Goal: Task Accomplishment & Management: Complete application form

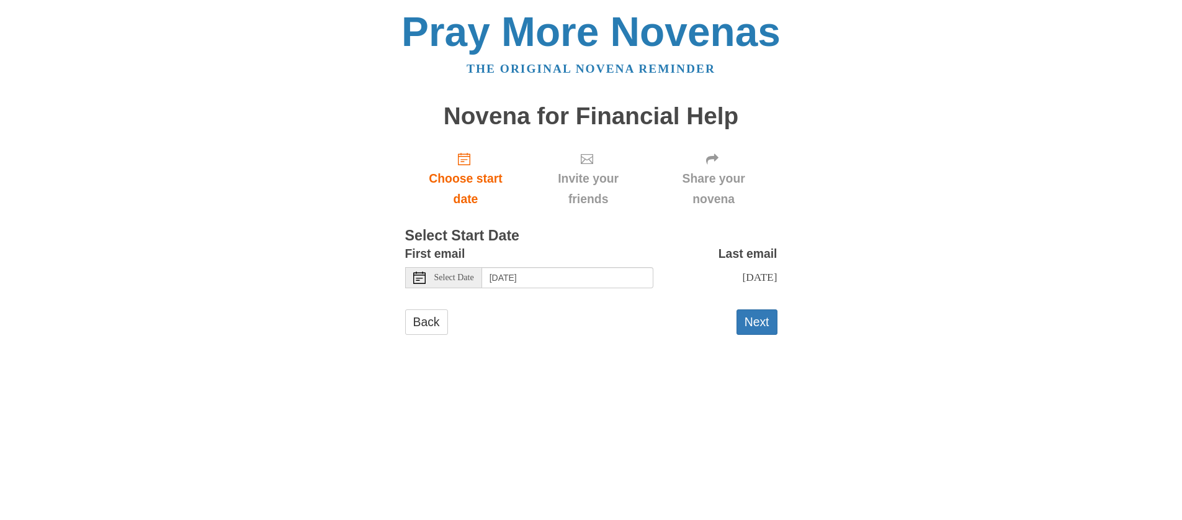
click at [462, 274] on span "Select Date" at bounding box center [455, 277] width 40 height 9
click at [755, 322] on button "Next" at bounding box center [757, 321] width 41 height 25
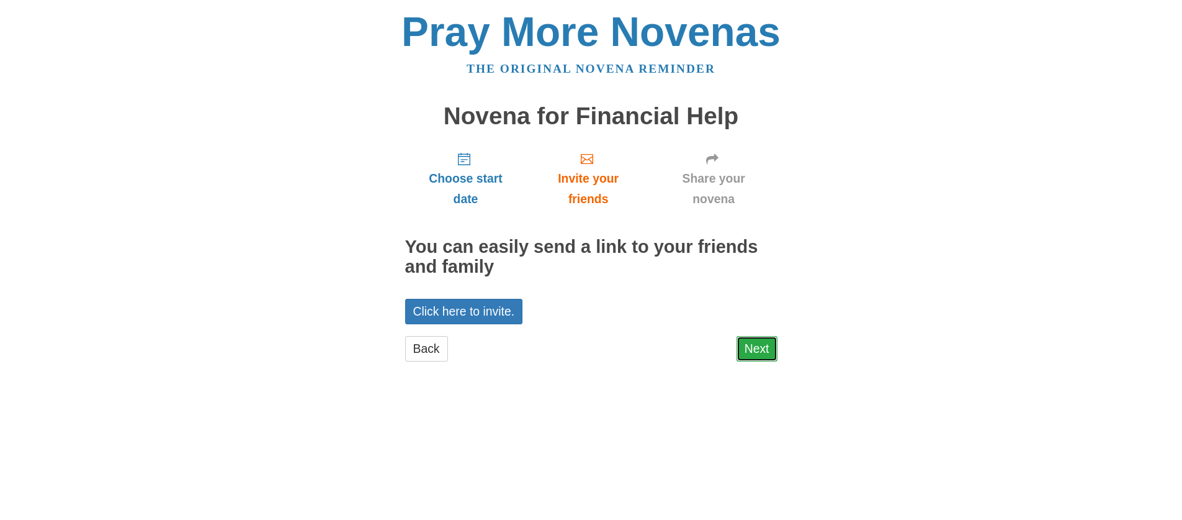
click at [760, 346] on link "Next" at bounding box center [757, 348] width 41 height 25
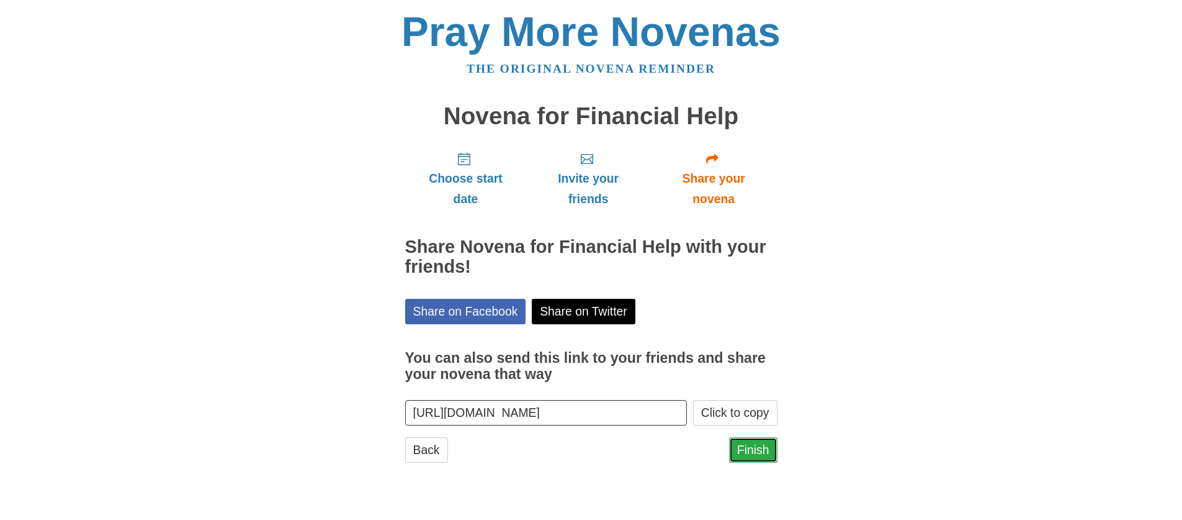
click at [747, 450] on link "Finish" at bounding box center [753, 449] width 48 height 25
